Goal: Task Accomplishment & Management: Use online tool/utility

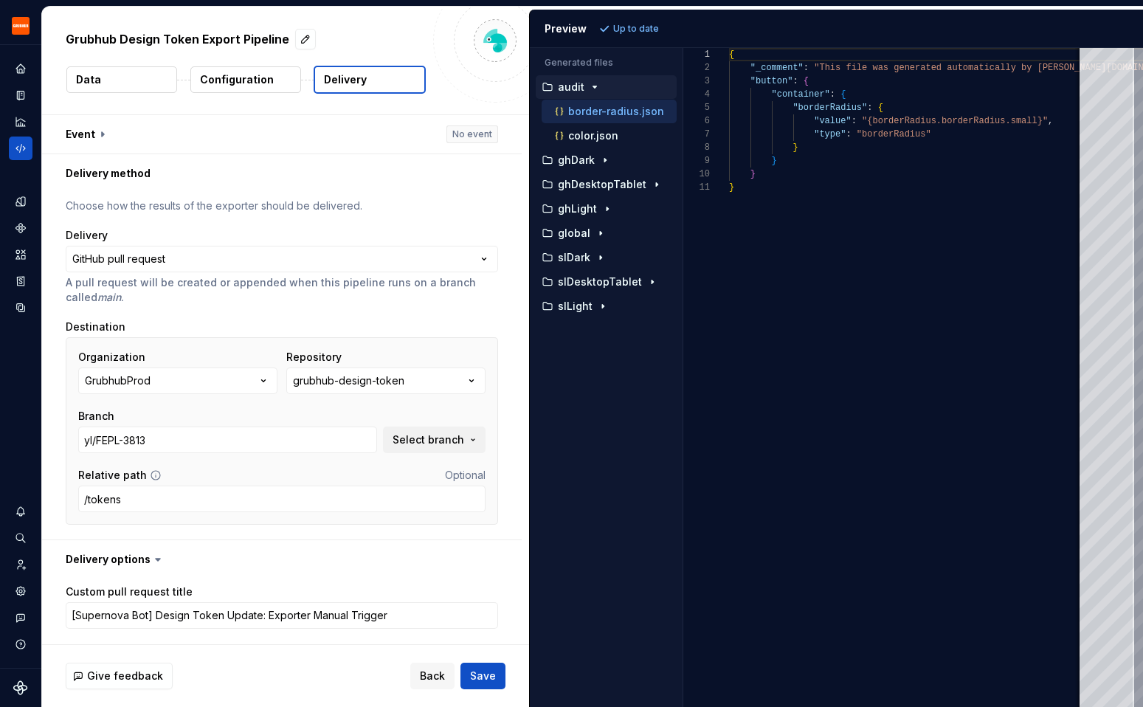
scroll to position [283, 0]
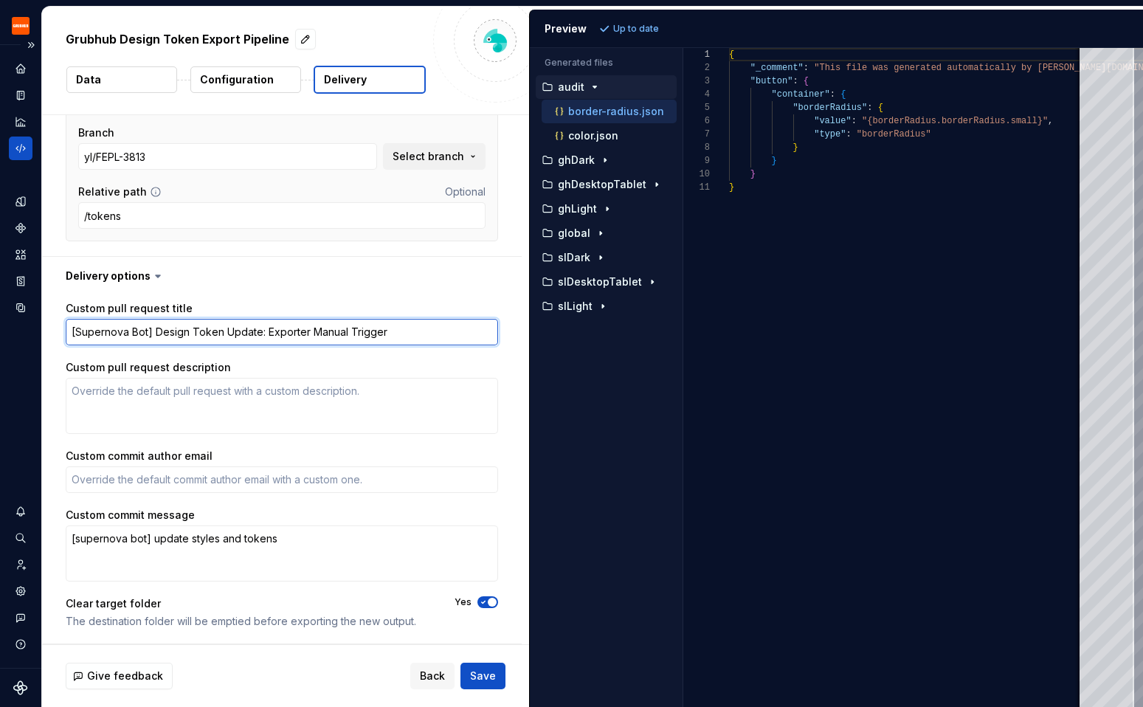
drag, startPoint x: 156, startPoint y: 334, endPoint x: 30, endPoint y: 323, distance: 125.9
click at [30, 323] on div "**********" at bounding box center [571, 353] width 1143 height 707
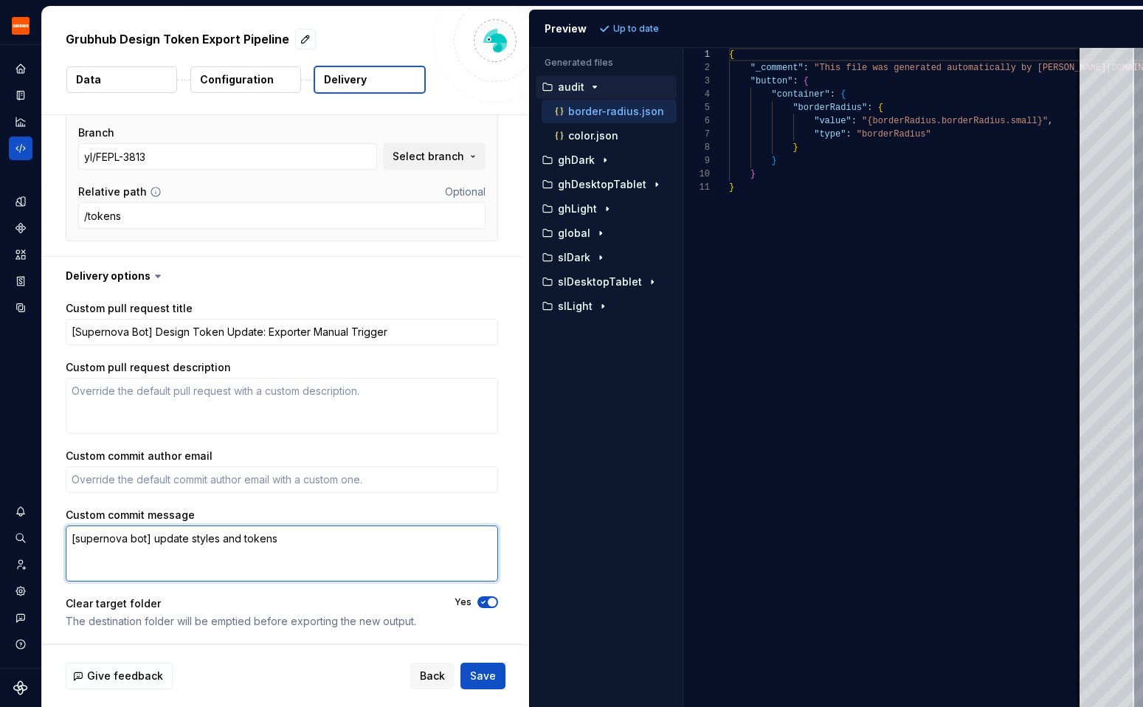
drag, startPoint x: 278, startPoint y: 545, endPoint x: 44, endPoint y: 544, distance: 233.2
click at [44, 544] on div "Custom pull request title [Supernova Bot] Design Token Update: Exporter Manual …" at bounding box center [282, 469] width 480 height 348
type textarea "*"
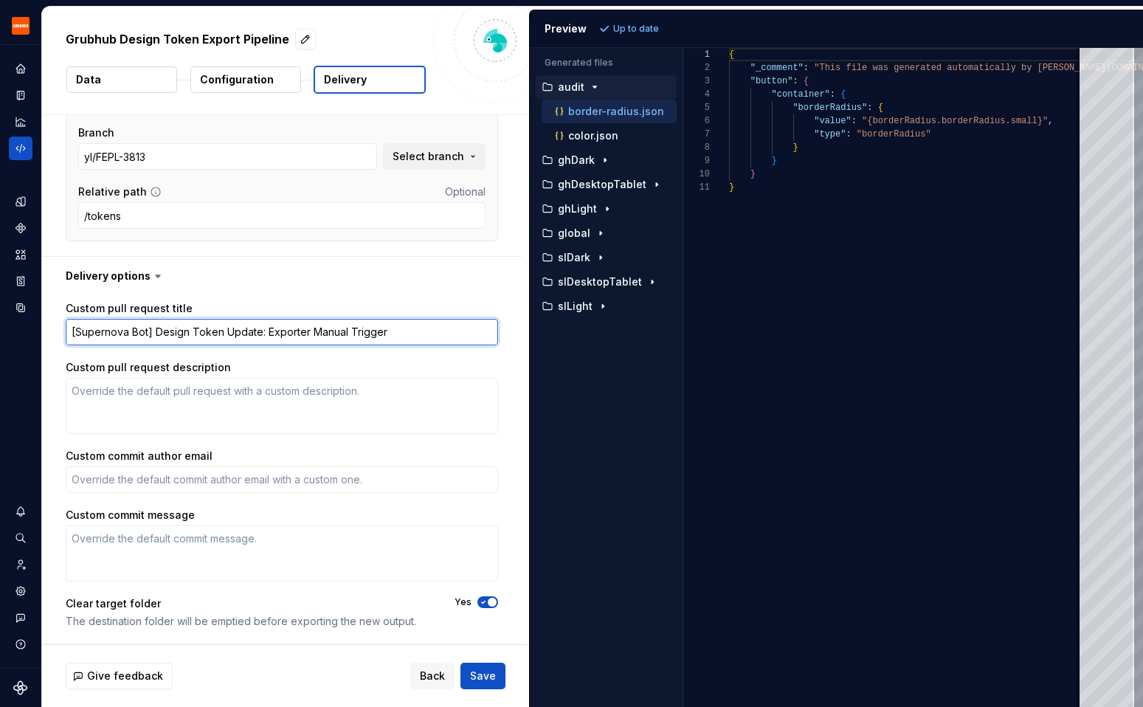
click at [337, 333] on textarea "[Supernova Bot] Design Token Update: Exporter Manual Trigger" at bounding box center [282, 332] width 432 height 27
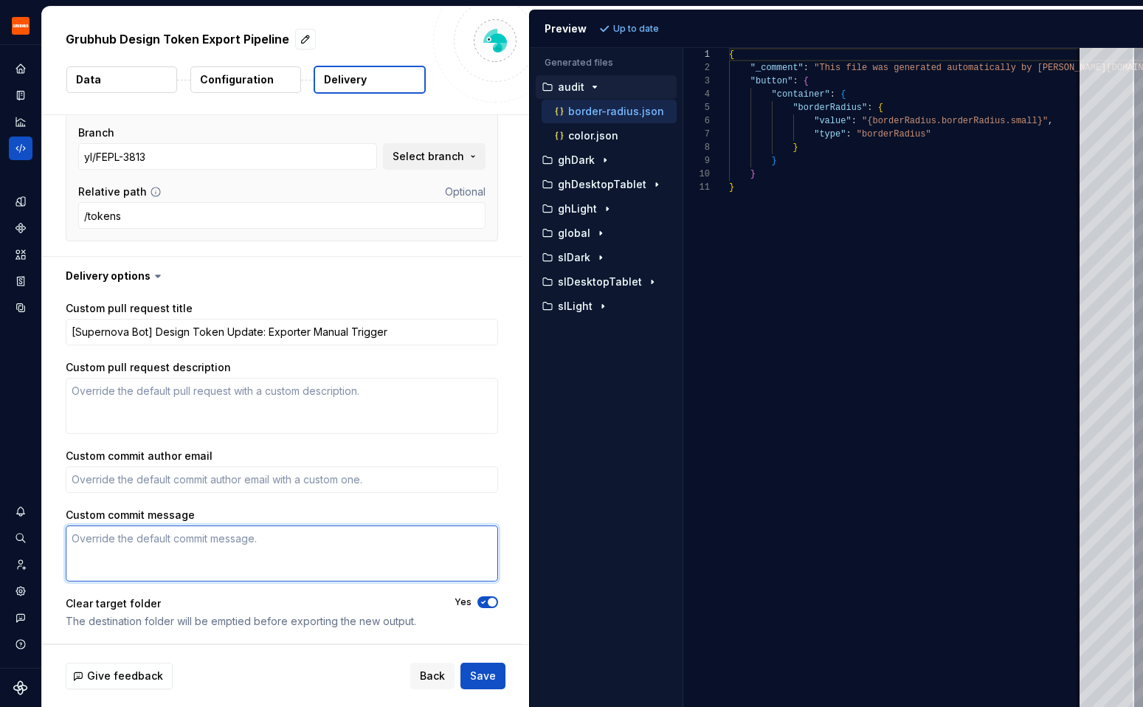
type textarea "[supernova bot] update styles and tokens"
type textarea "*"
click at [196, 560] on textarea "[supernova bot] update styles and tokens" at bounding box center [282, 553] width 432 height 56
type textarea "[supernova bot] update styles and tokens"
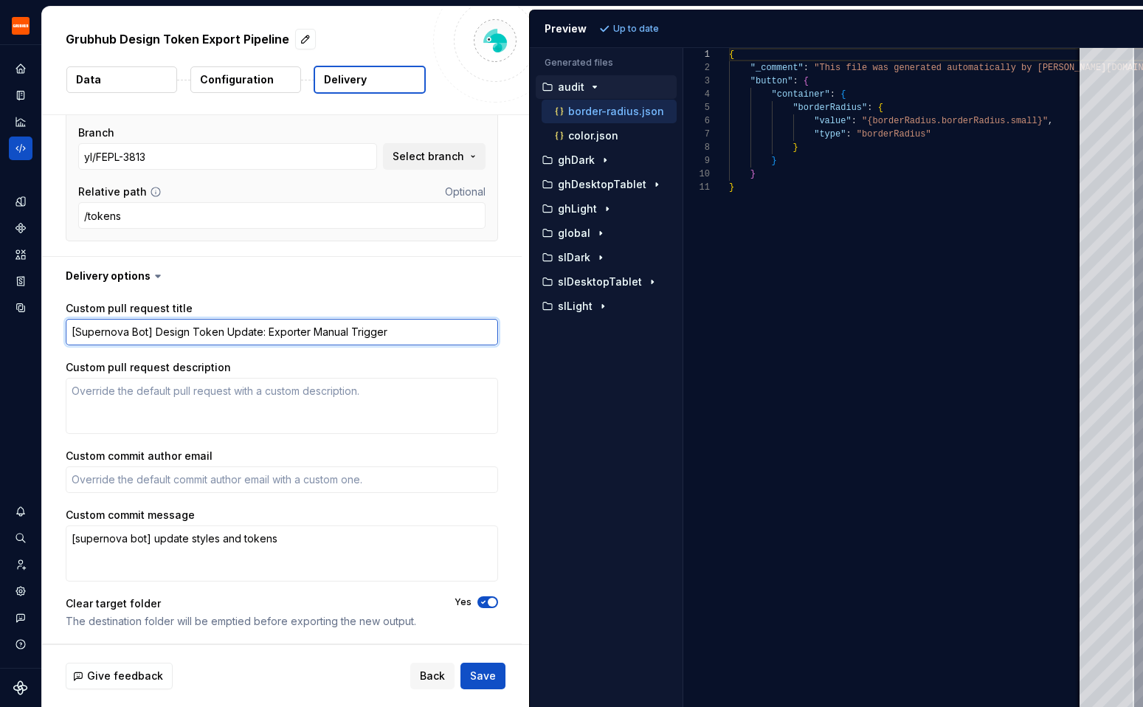
click at [176, 334] on textarea "[Supernova Bot] Design Token Update: Exporter Manual Trigger" at bounding box center [282, 332] width 432 height 27
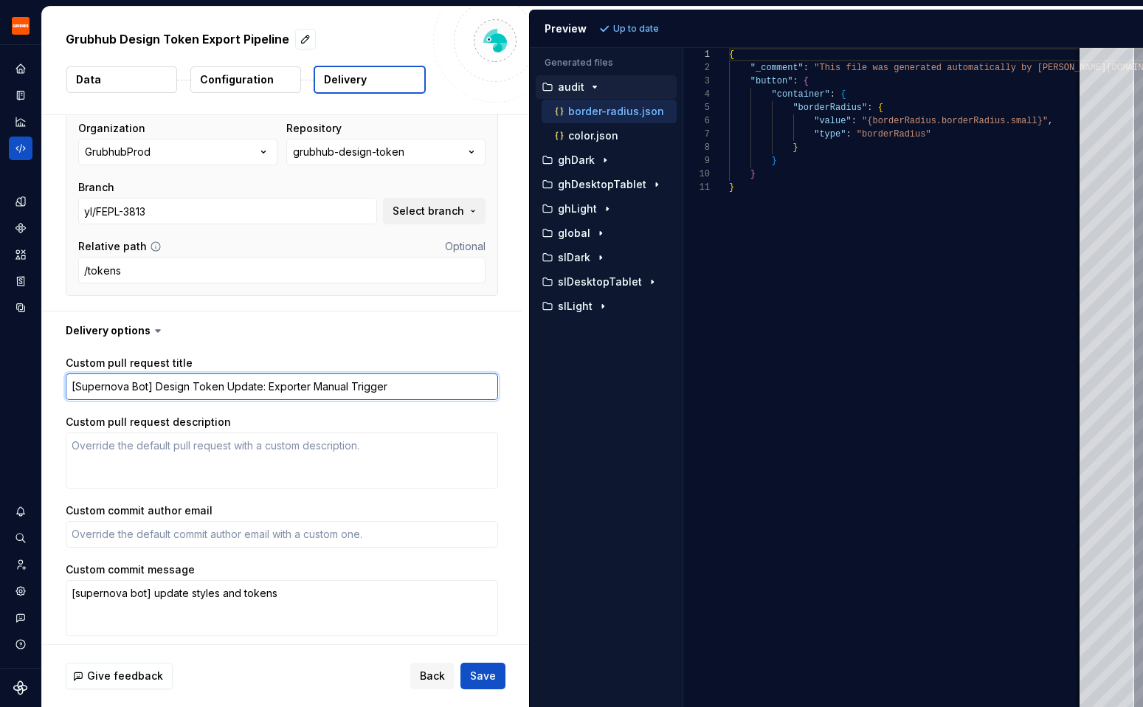
scroll to position [217, 0]
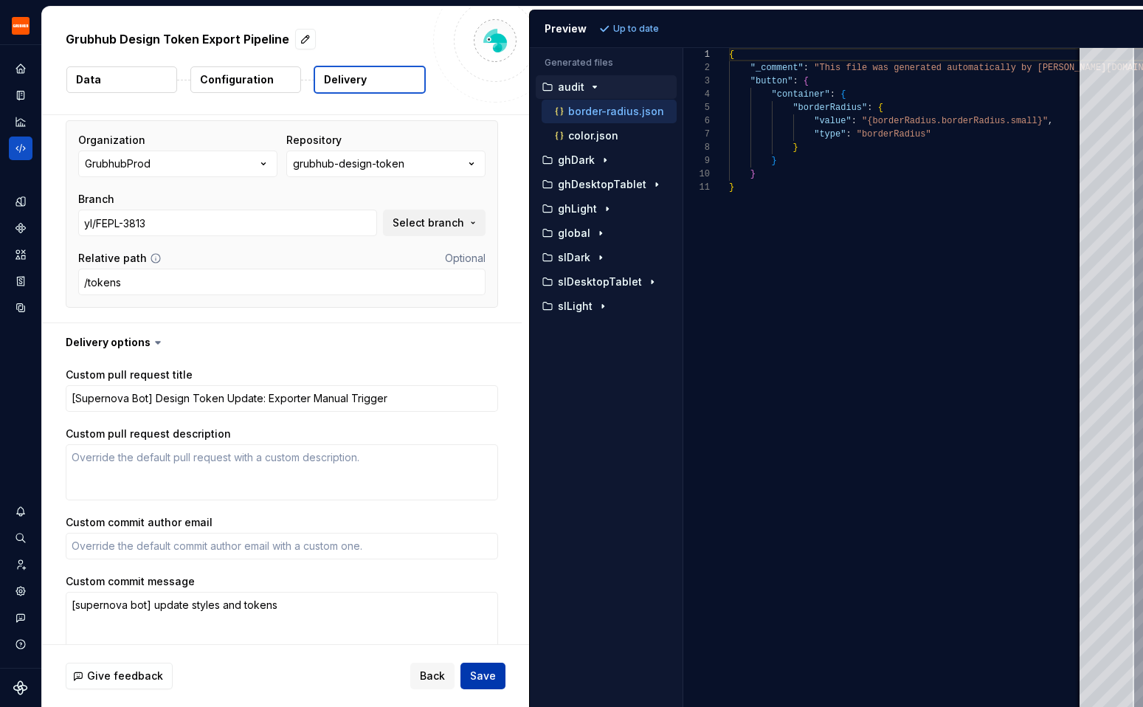
click at [480, 665] on button "Save" at bounding box center [483, 676] width 45 height 27
type textarea "*"
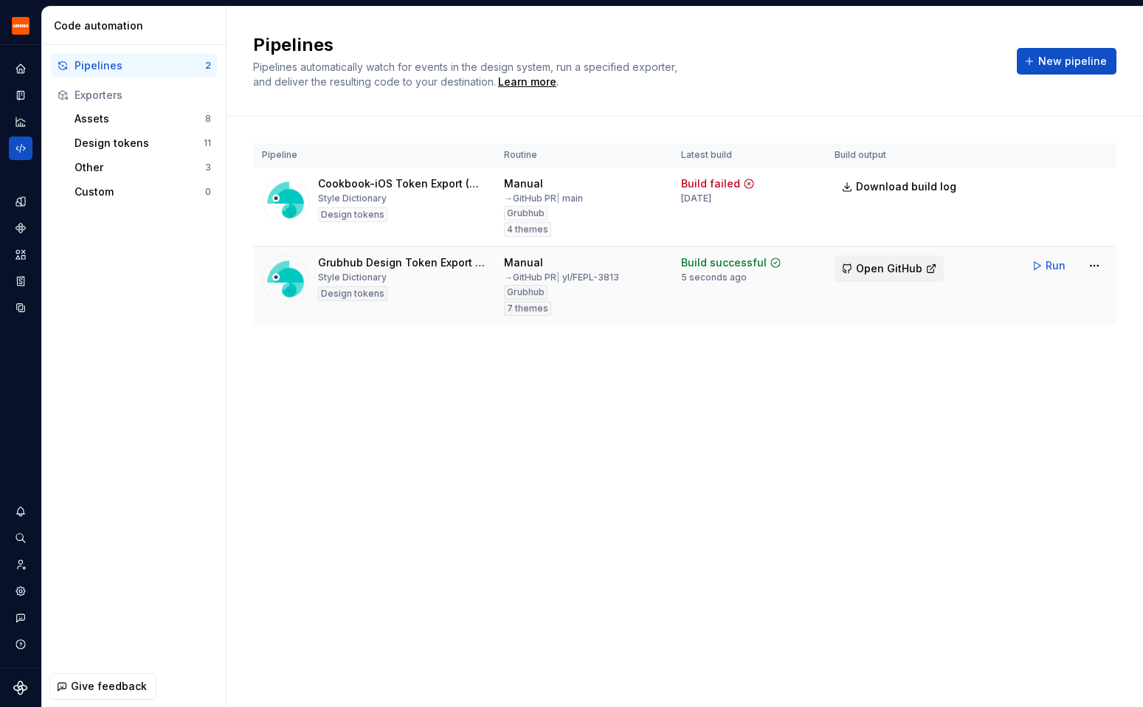
click at [909, 276] on button "Open GitHub" at bounding box center [889, 268] width 109 height 27
